Goal: Find specific page/section: Find specific page/section

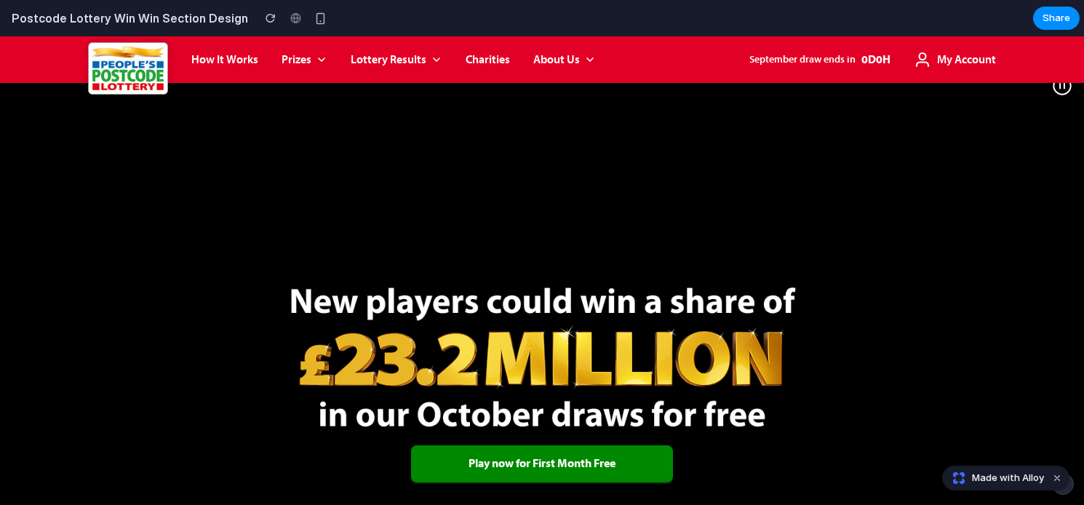
scroll to position [23, 0]
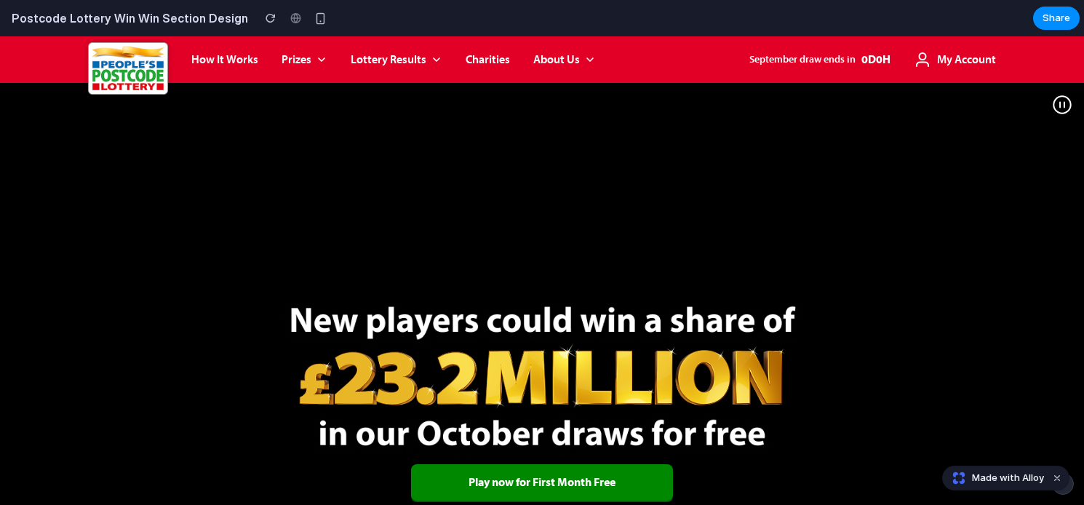
drag, startPoint x: 748, startPoint y: 55, endPoint x: 874, endPoint y: 71, distance: 126.9
click at [874, 71] on div "How It Works Prizes Lottery Results Charities About Us September draw ends in 0…" at bounding box center [593, 59] width 805 height 47
drag, startPoint x: 891, startPoint y: 59, endPoint x: 745, endPoint y: 50, distance: 145.8
click at [749, 51] on ul "September draw ends in 0 D 0 H My Account" at bounding box center [872, 59] width 247 height 17
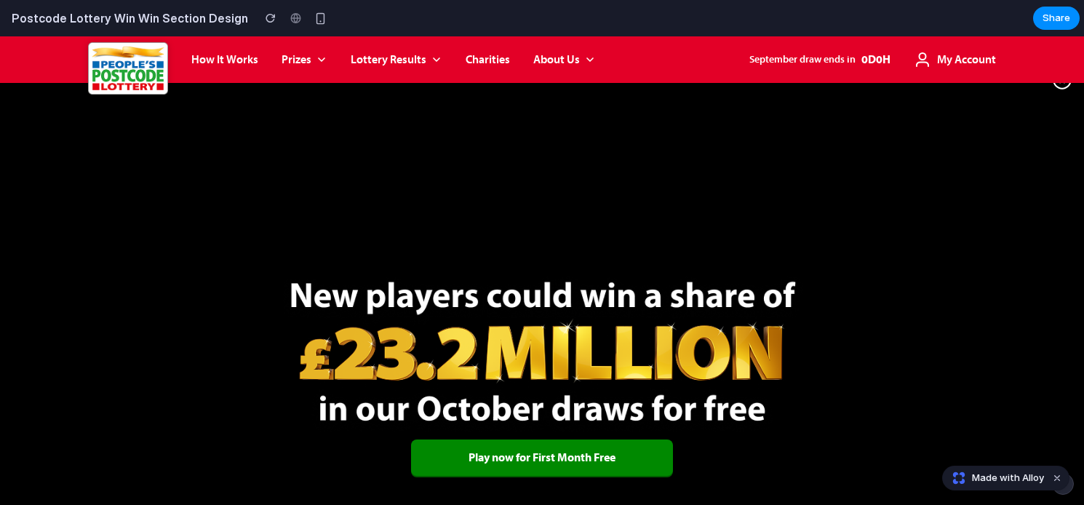
click at [746, 176] on div at bounding box center [542, 276] width 1084 height 437
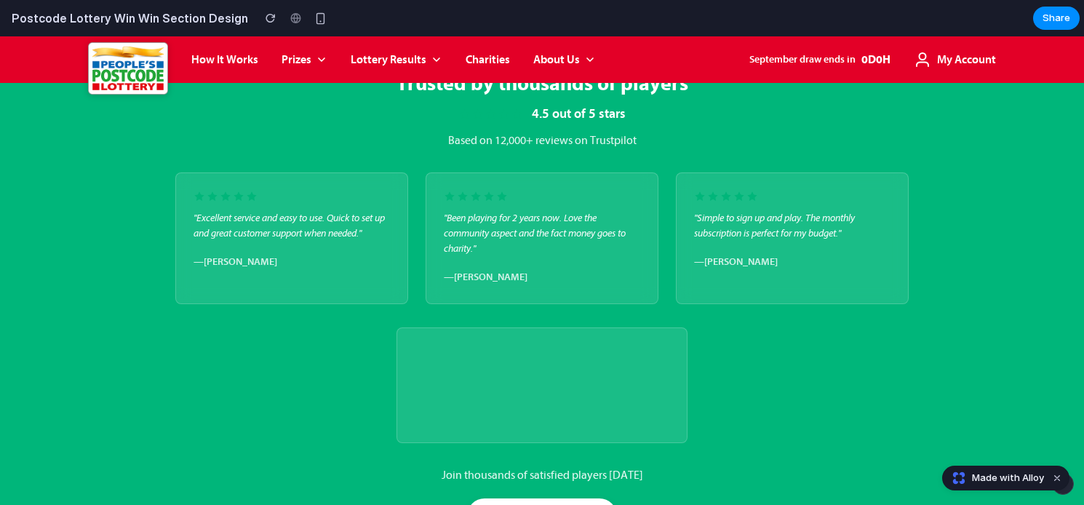
scroll to position [866, 0]
